Goal: Task Accomplishment & Management: Use online tool/utility

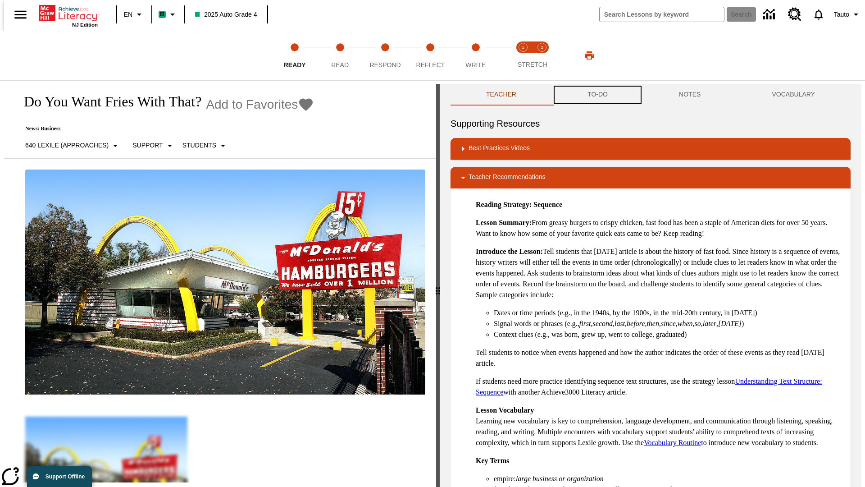
click at [597, 95] on button "TO-DO" at bounding box center [597, 95] width 91 height 22
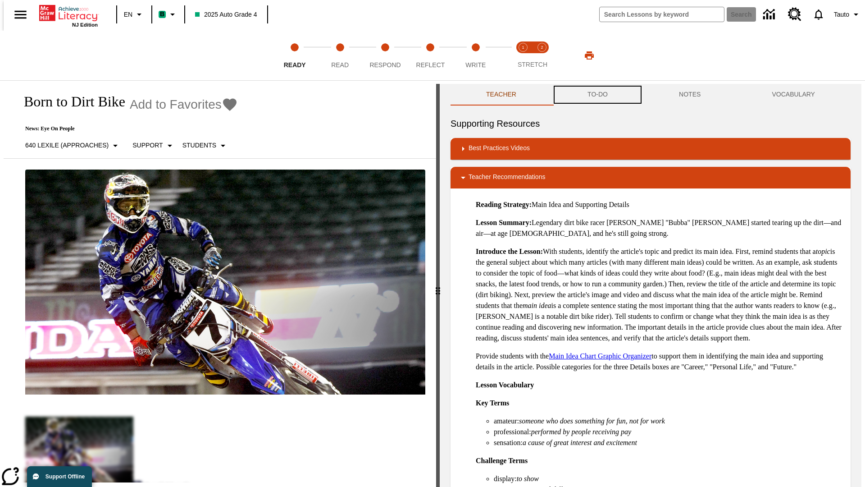
click at [597, 95] on button "TO-DO" at bounding box center [597, 95] width 91 height 22
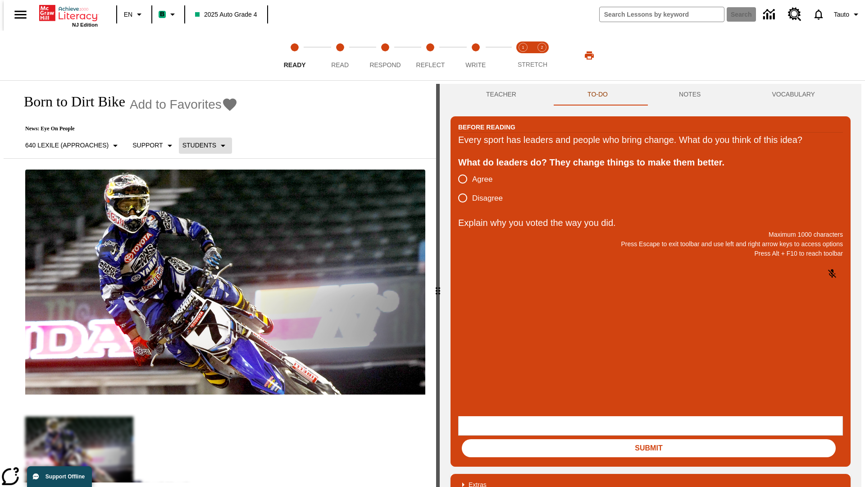
click at [200, 145] on p "Students" at bounding box center [200, 145] width 34 height 9
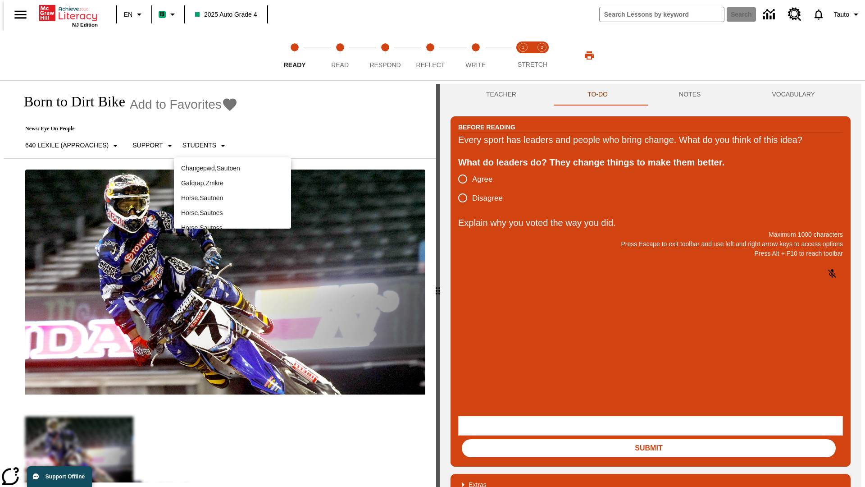
click at [233, 193] on p "Horse , Sautoen" at bounding box center [232, 197] width 103 height 9
